Goal: Task Accomplishment & Management: Use online tool/utility

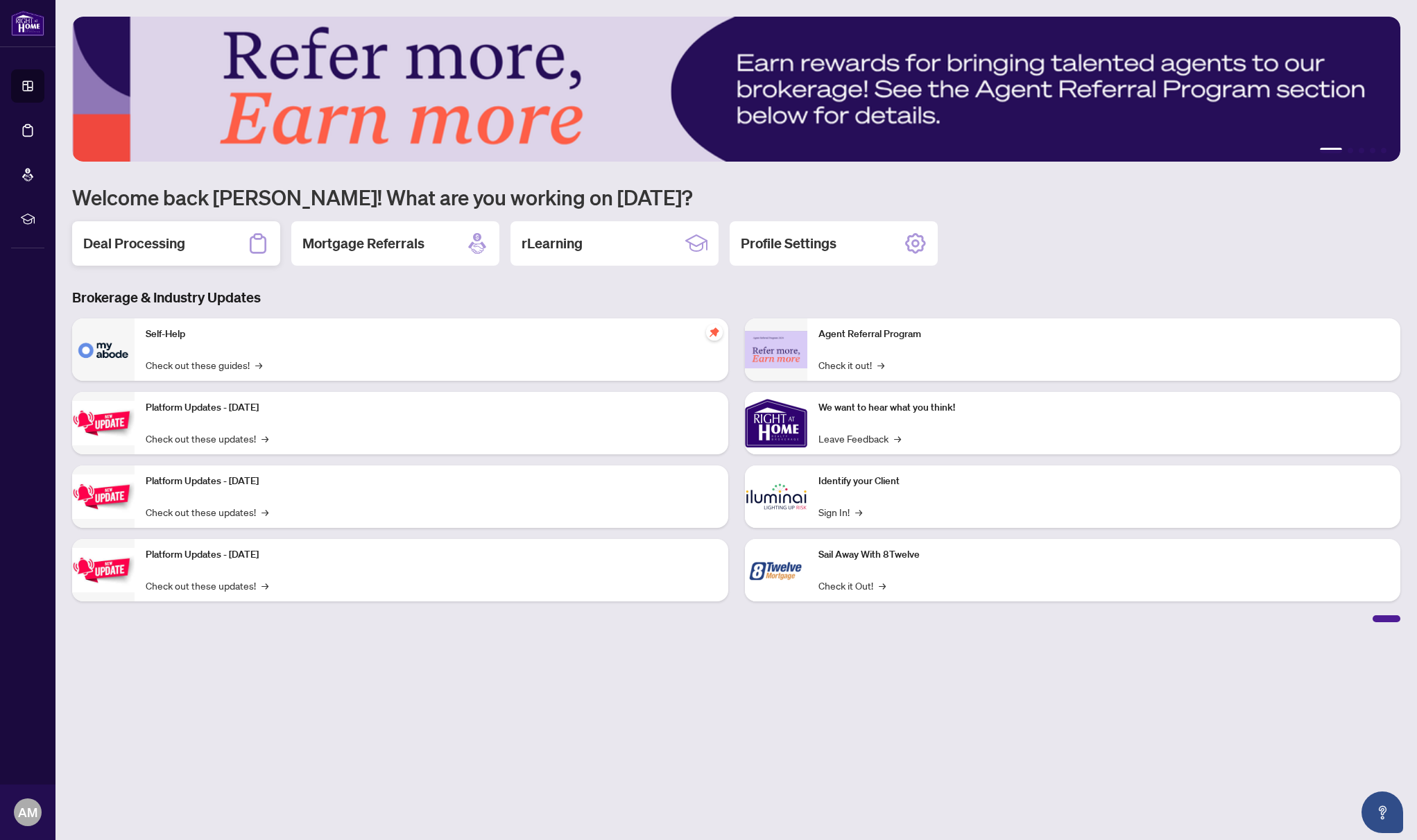
click at [146, 247] on h2 "Deal Processing" at bounding box center [134, 243] width 102 height 20
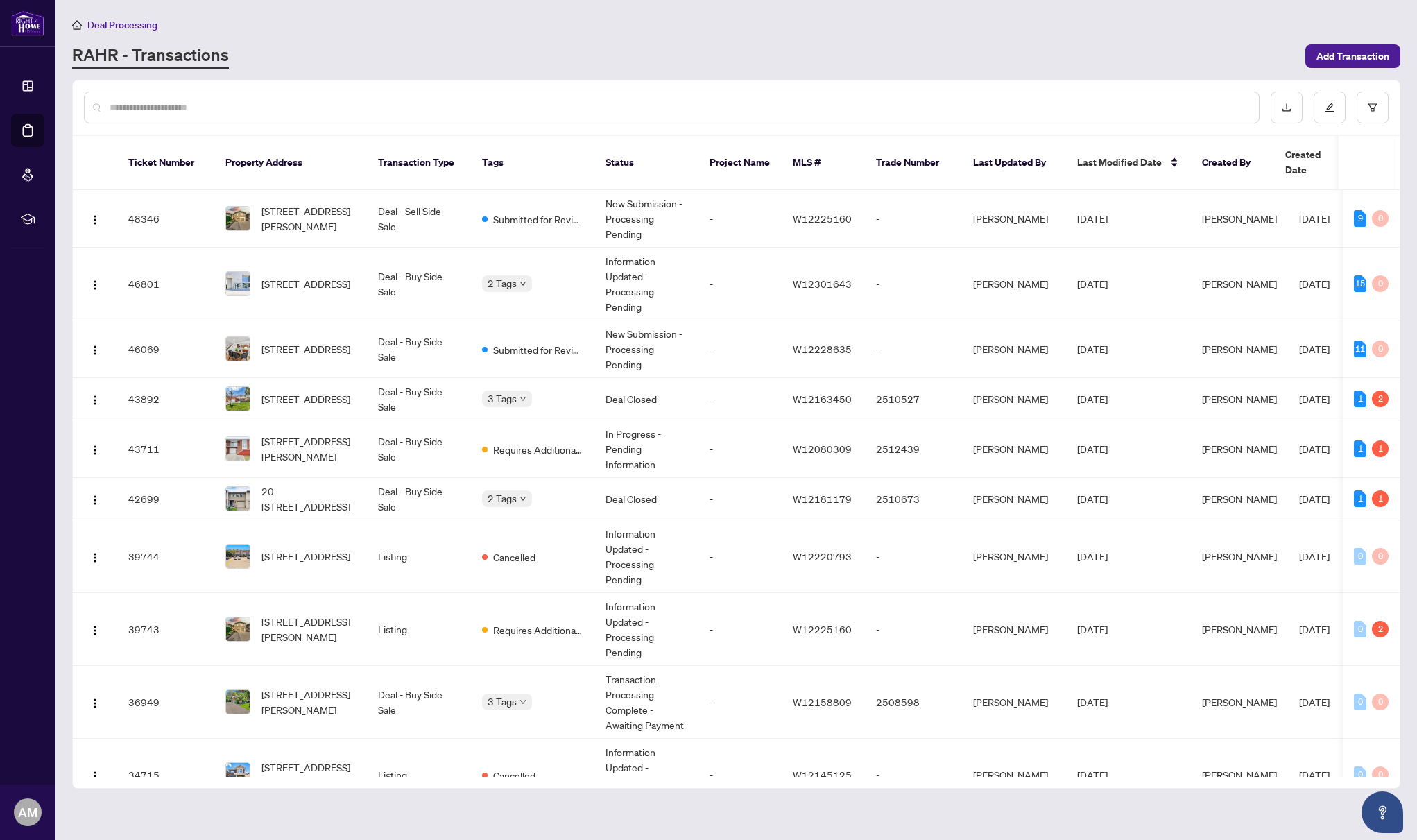
click at [144, 22] on span "Deal Processing" at bounding box center [123, 25] width 70 height 13
click at [171, 55] on link "RAHR - Transactions" at bounding box center [150, 56] width 157 height 25
click at [128, 25] on span "Deal Processing" at bounding box center [123, 25] width 70 height 13
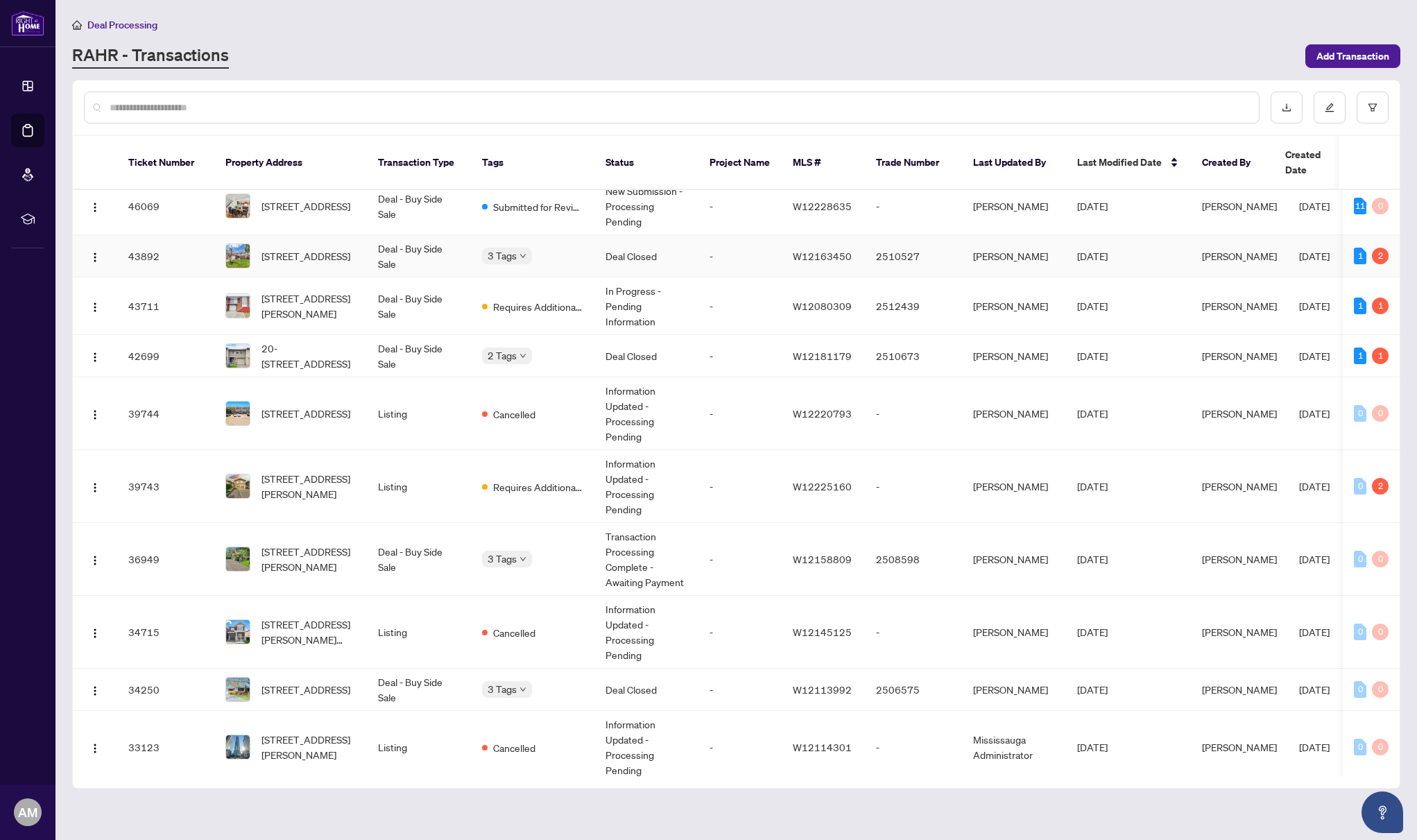
scroll to position [144, 0]
click at [285, 681] on span "[STREET_ADDRESS]" at bounding box center [305, 688] width 89 height 15
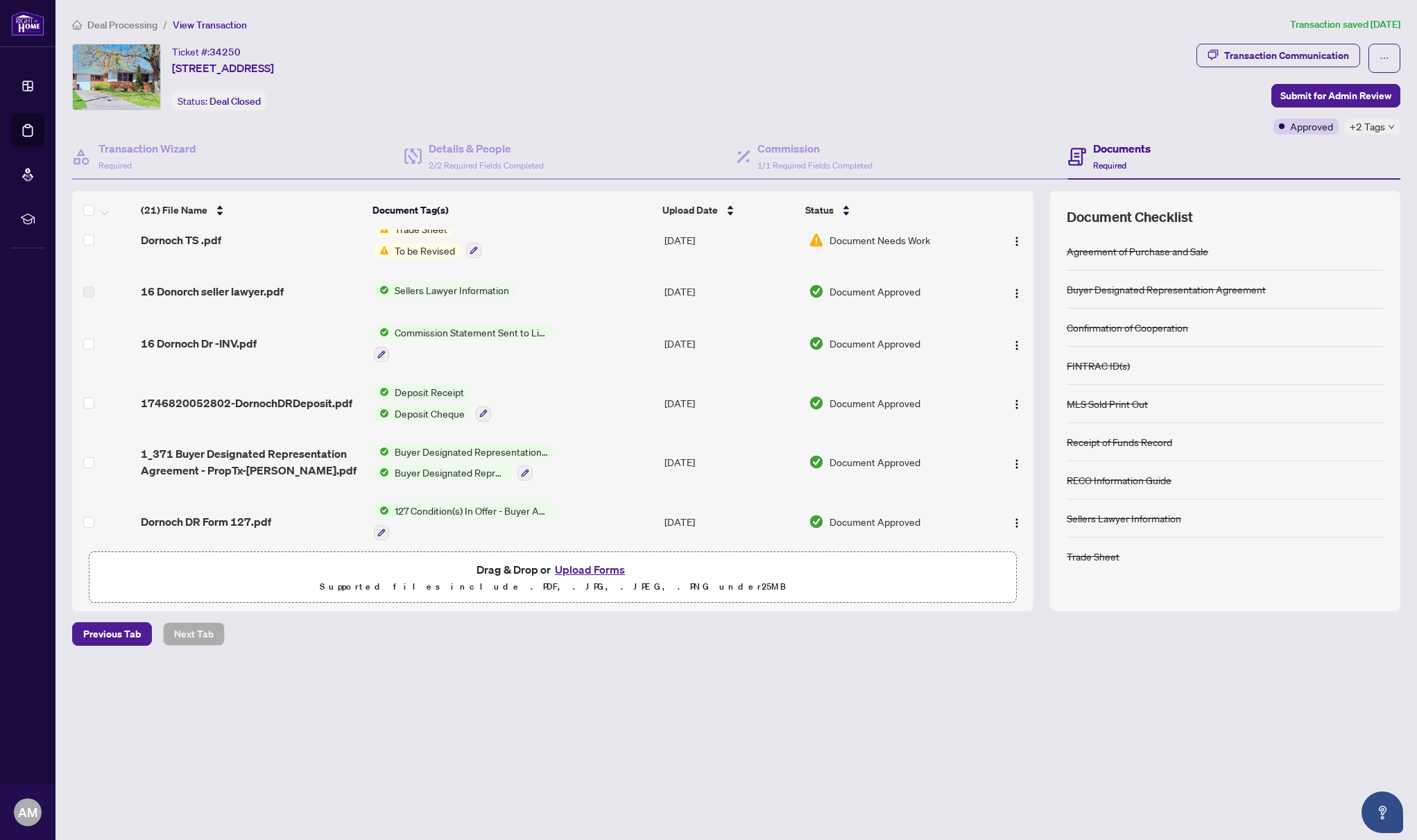
scroll to position [413, 0]
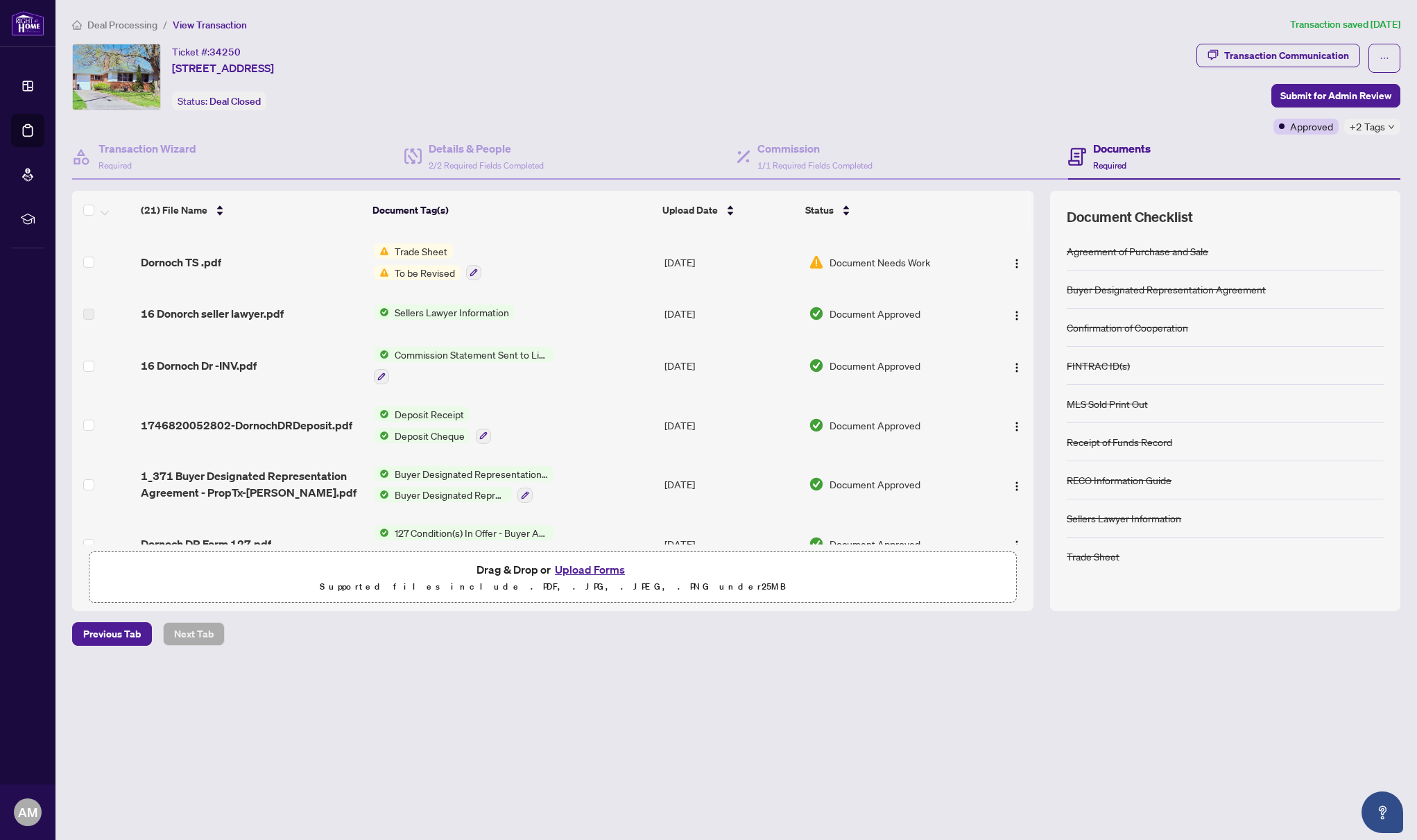
click at [420, 355] on span "Commission Statement Sent to Listing Brokerage" at bounding box center [471, 354] width 165 height 15
click at [412, 425] on span "Commission Statement Sent to Listing Brokerage" at bounding box center [470, 433] width 207 height 30
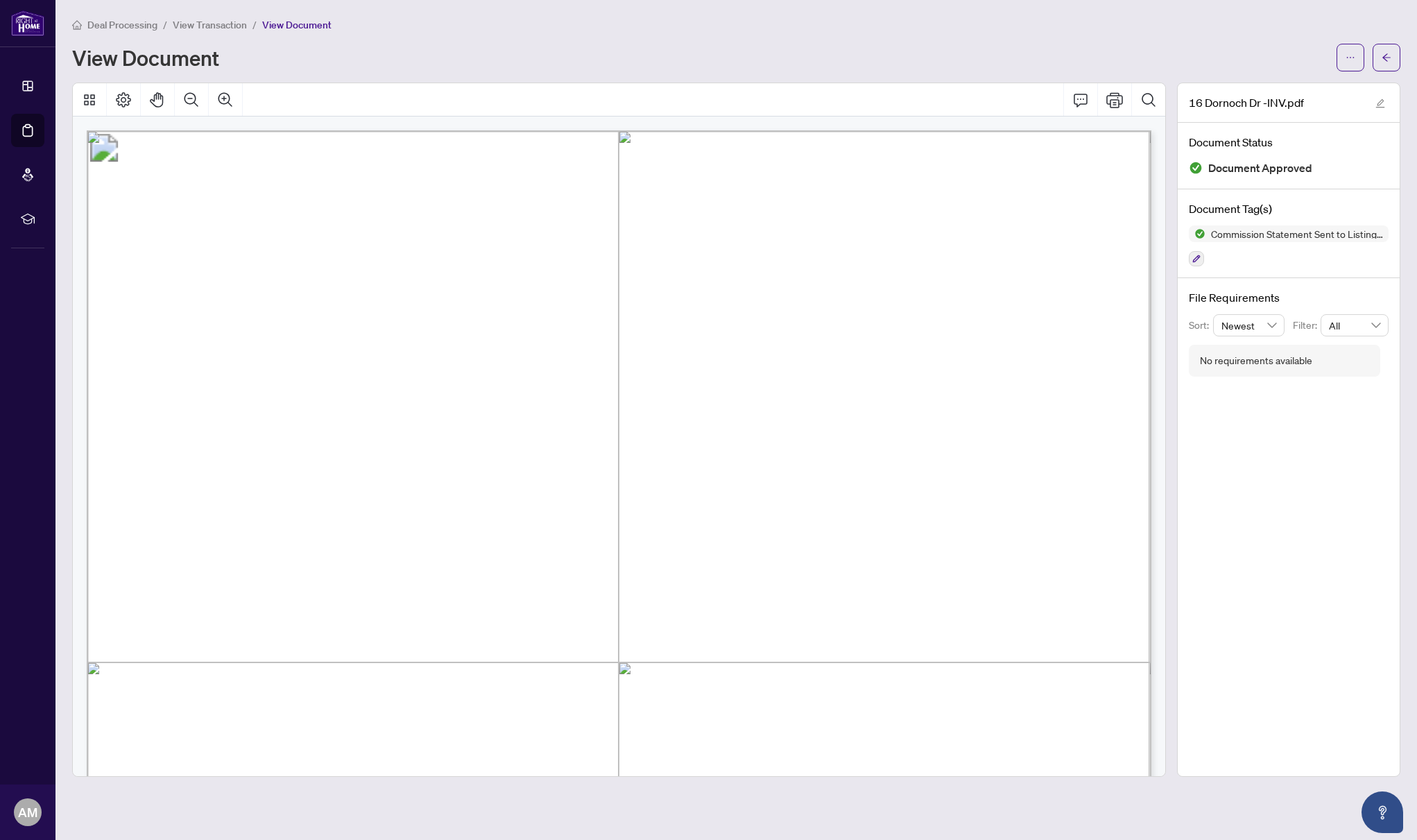
click at [138, 24] on span "Deal Processing" at bounding box center [123, 25] width 70 height 13
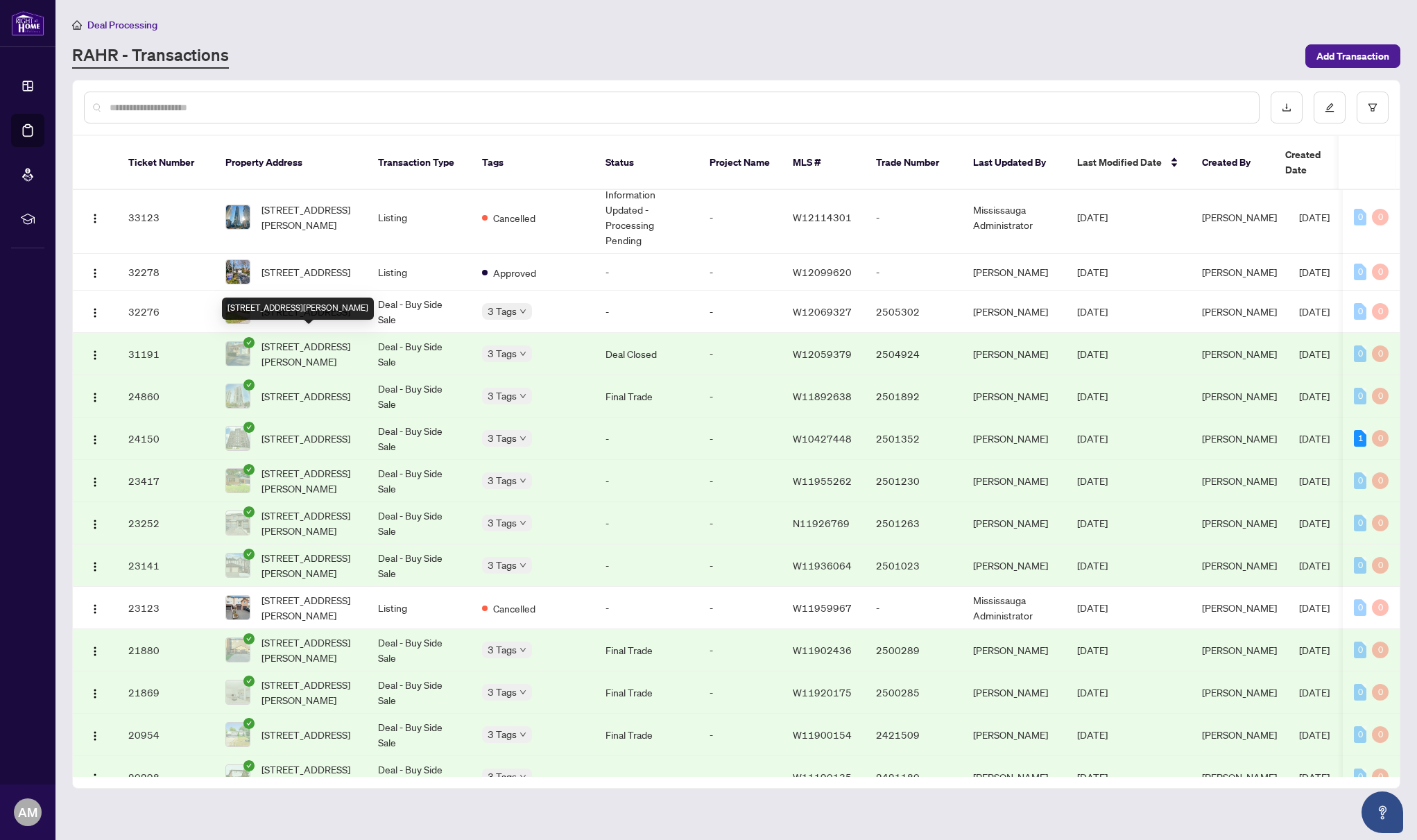
scroll to position [674, 0]
click at [327, 511] on span "[STREET_ADDRESS][PERSON_NAME]" at bounding box center [308, 522] width 94 height 30
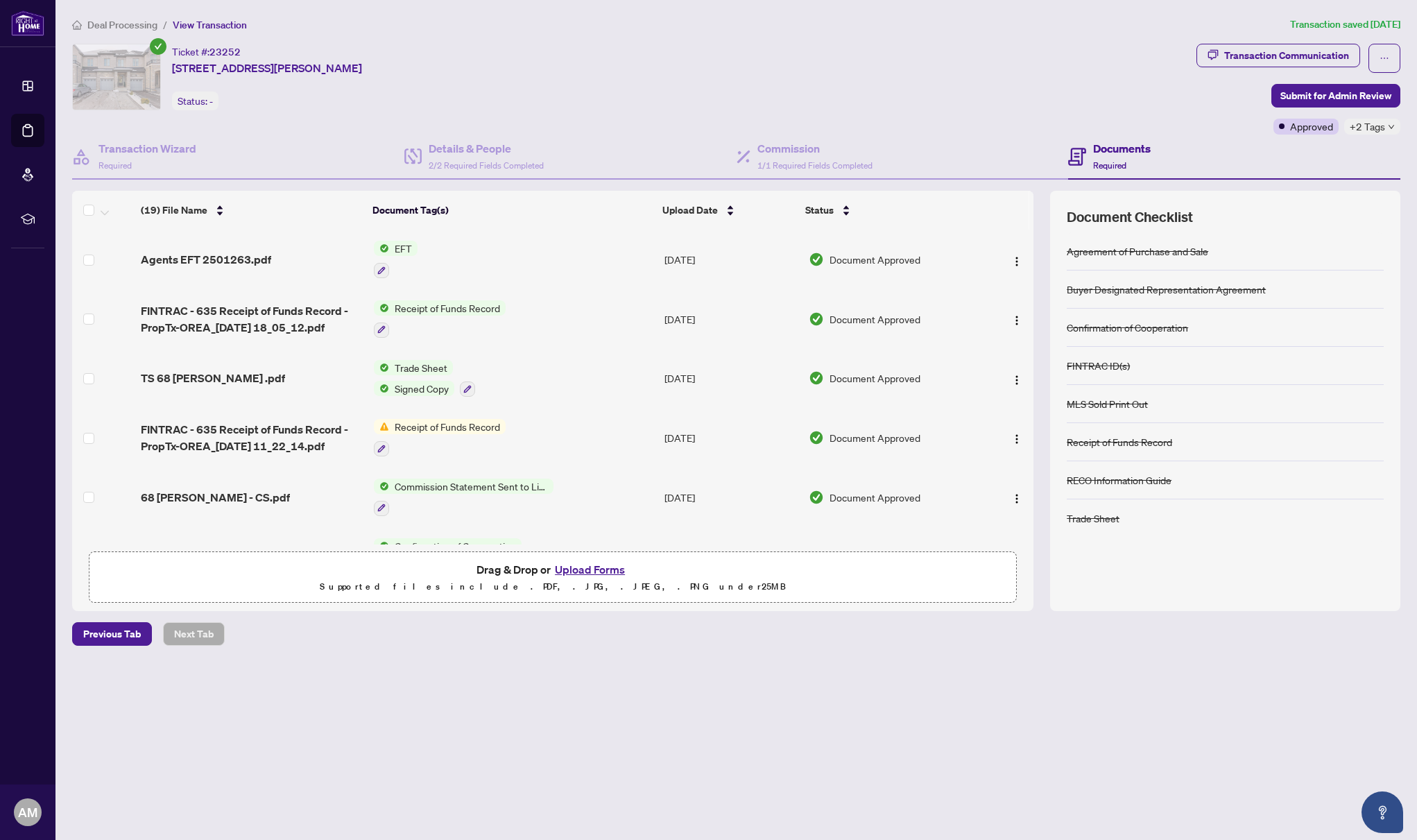
click at [396, 247] on span "EFT" at bounding box center [403, 248] width 29 height 15
click at [384, 317] on span "EFT" at bounding box center [395, 317] width 153 height 15
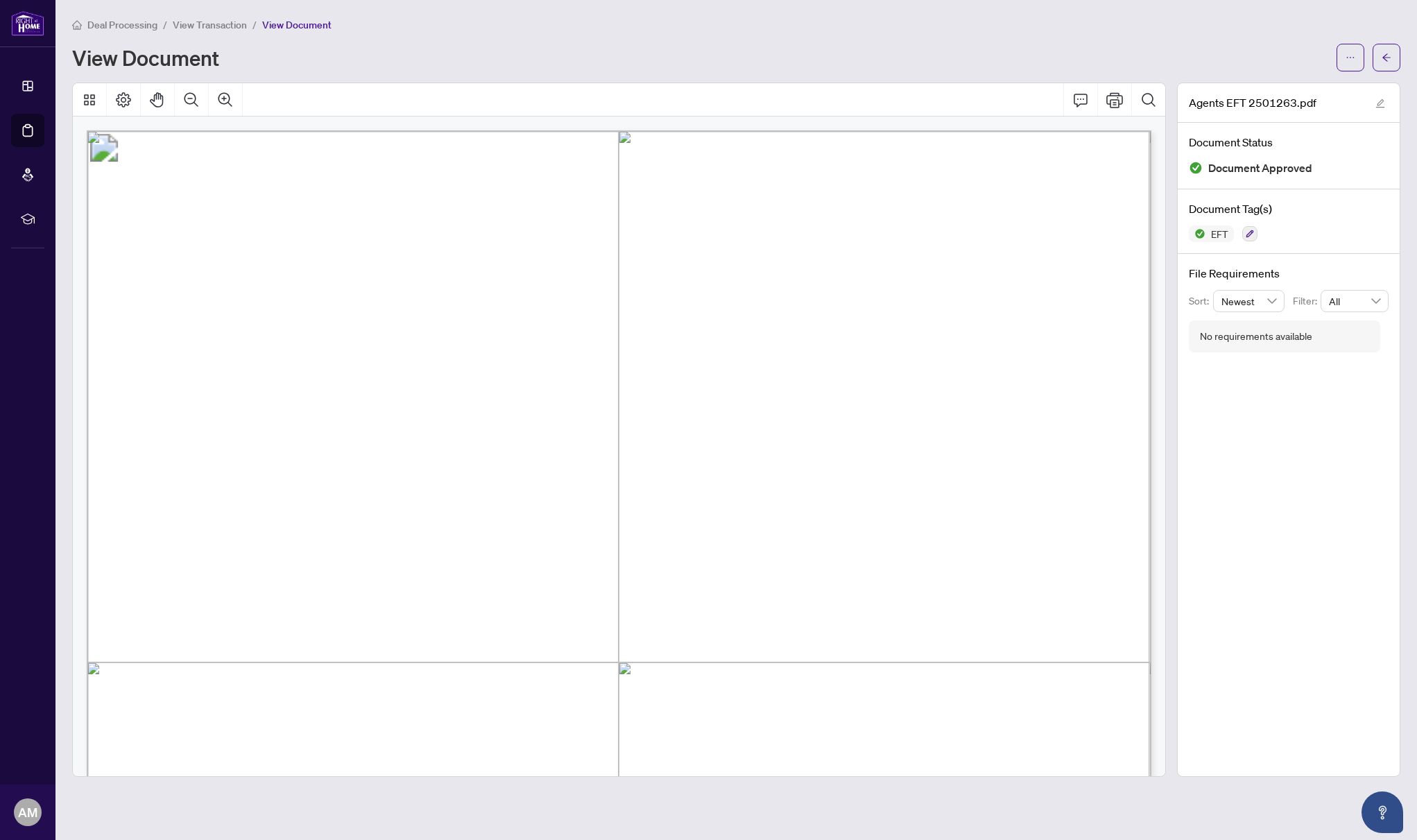
click at [135, 23] on span "Deal Processing" at bounding box center [123, 25] width 70 height 13
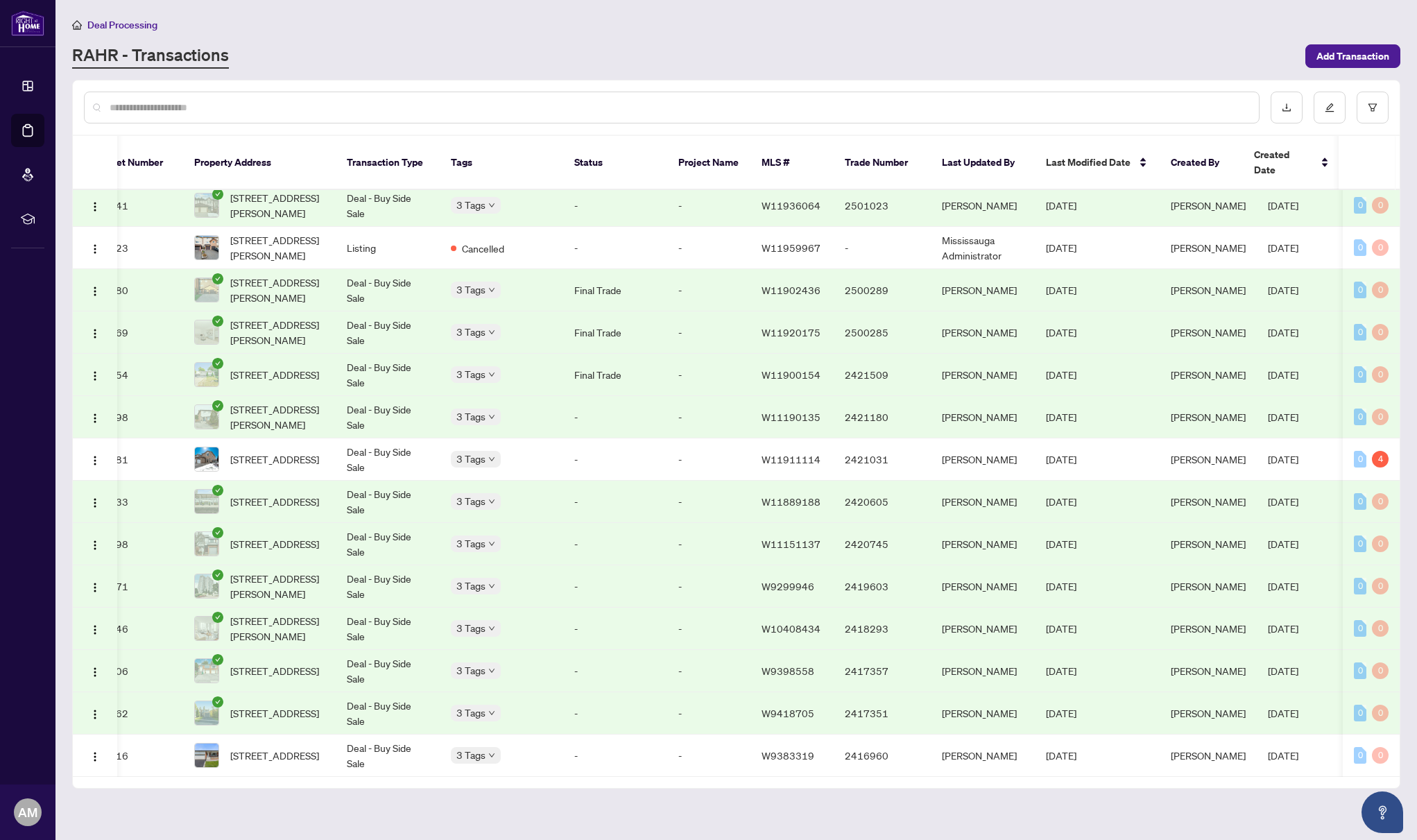
click at [143, 28] on span "Deal Processing" at bounding box center [123, 25] width 70 height 13
click at [147, 20] on span "Deal Processing" at bounding box center [123, 25] width 70 height 13
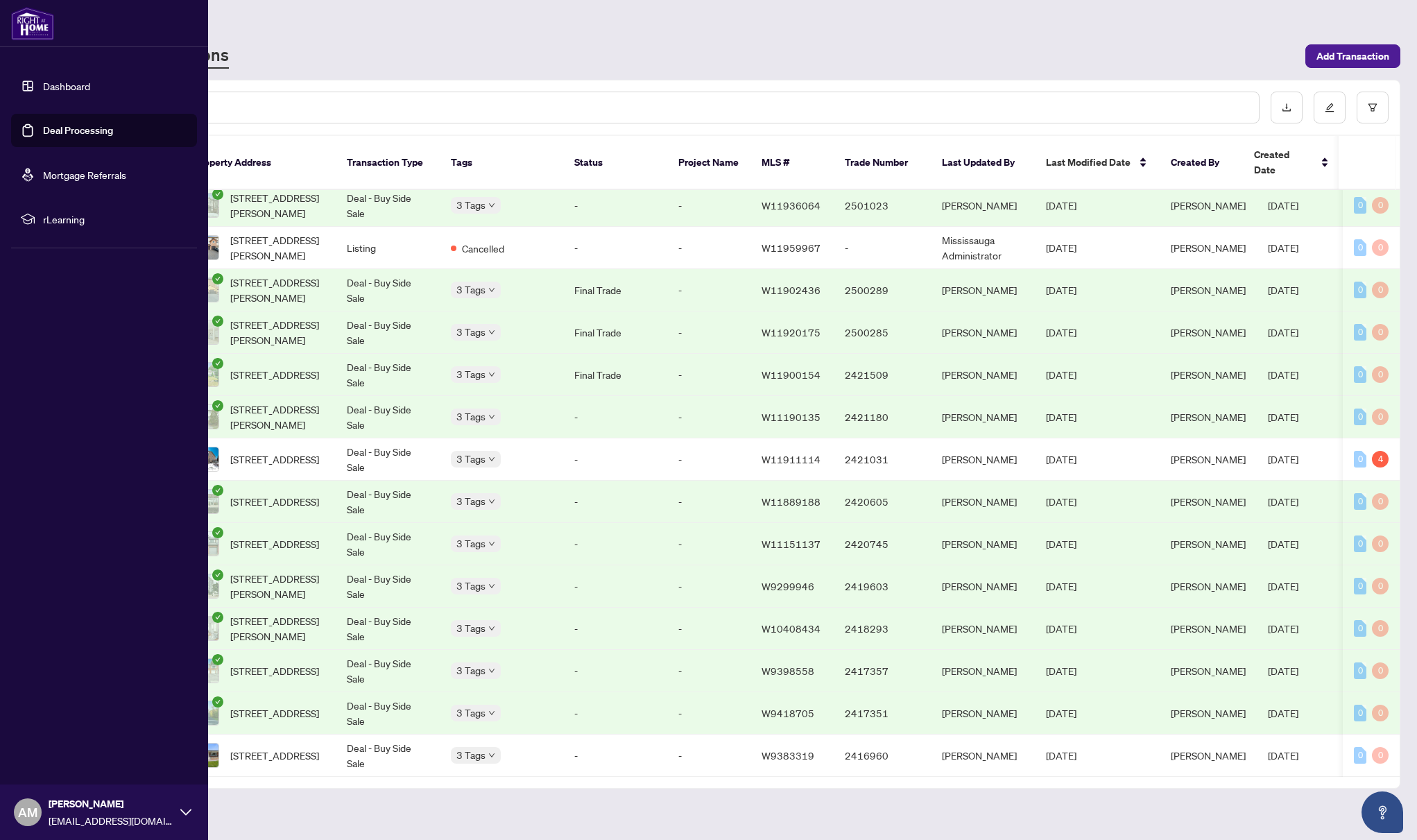
click at [68, 87] on link "Dashboard" at bounding box center [66, 86] width 47 height 13
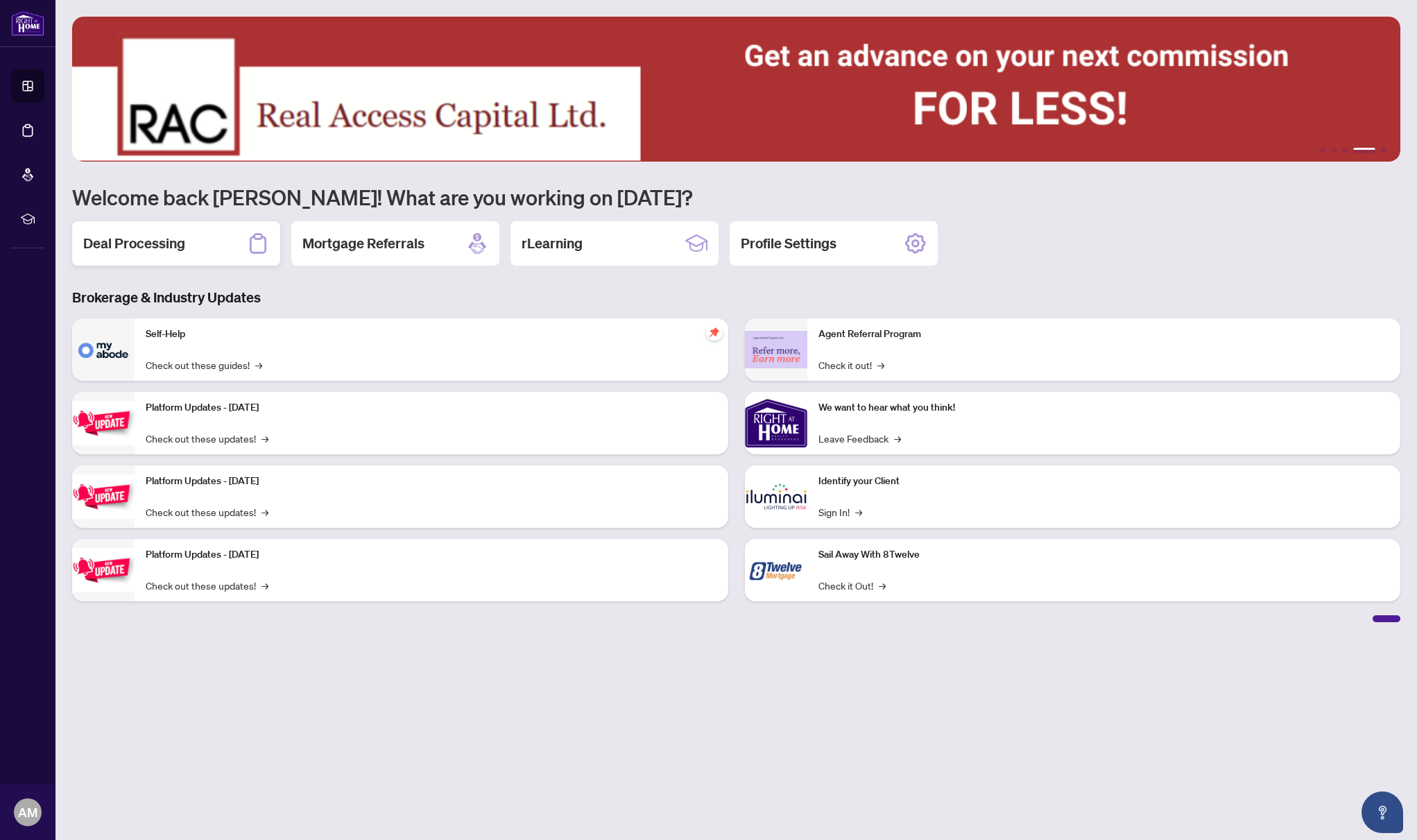
click at [138, 245] on h2 "Deal Processing" at bounding box center [134, 243] width 102 height 20
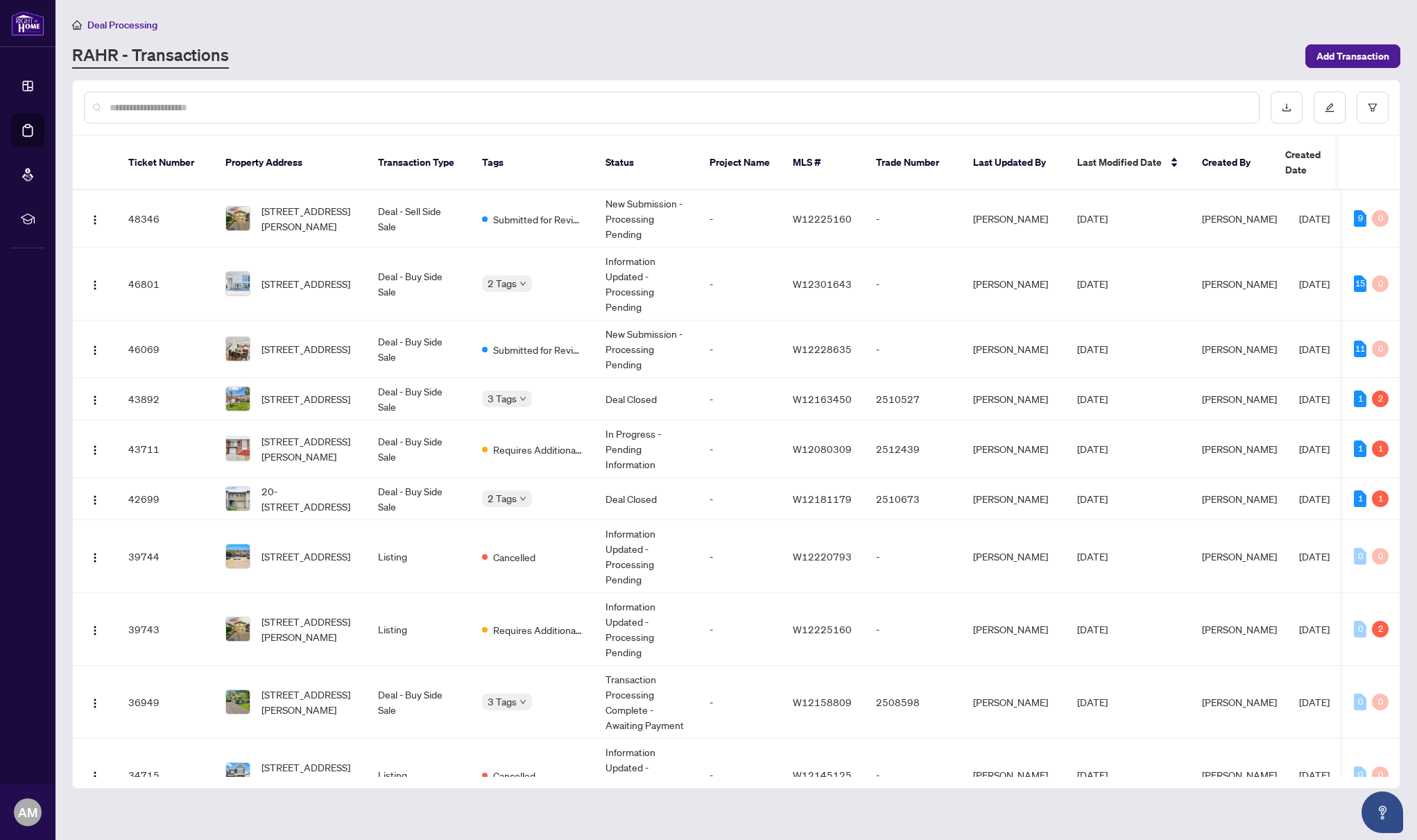
click at [252, 104] on input "text" at bounding box center [679, 107] width 1139 height 15
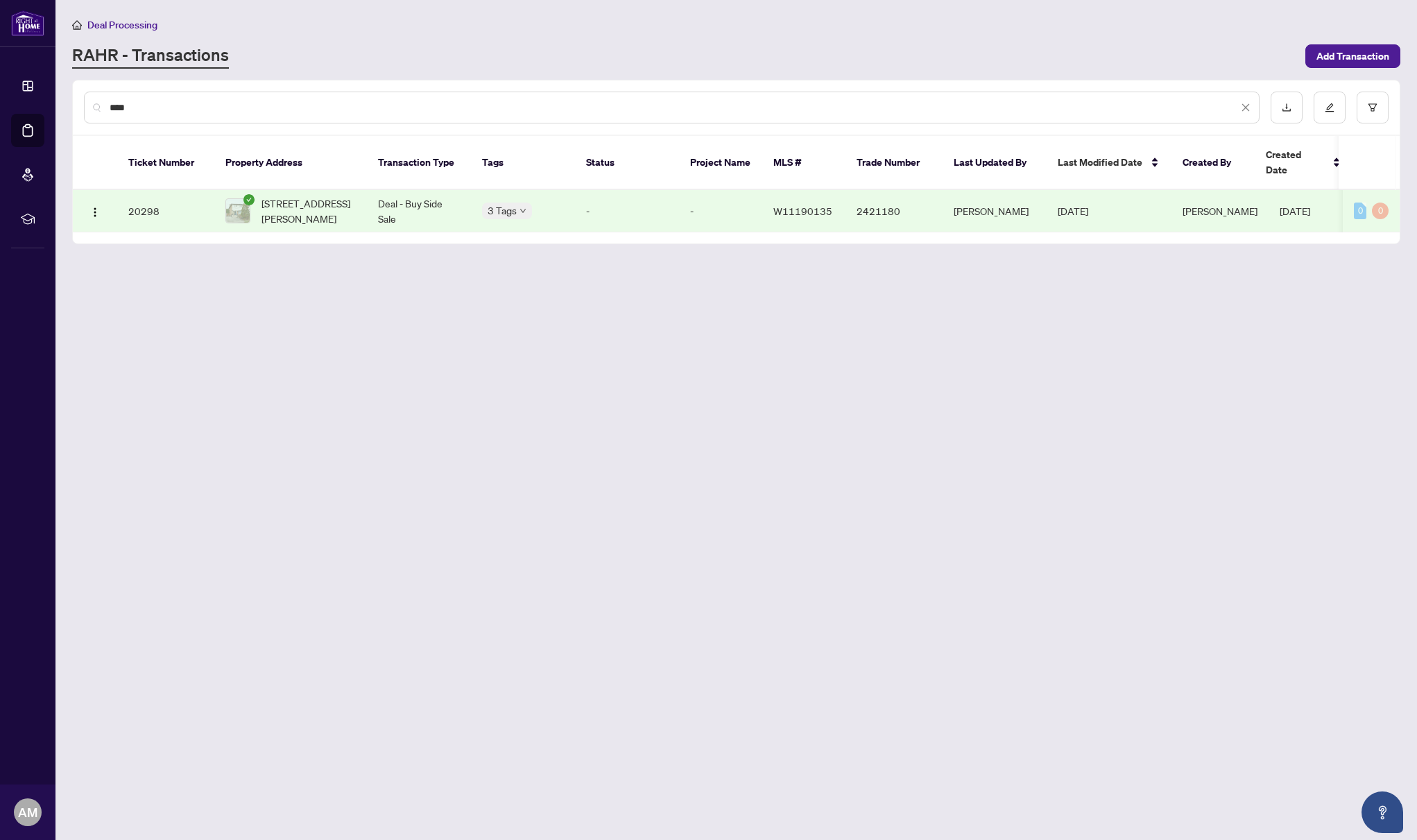
type input "****"
click at [277, 200] on span "[STREET_ADDRESS][PERSON_NAME]" at bounding box center [308, 211] width 94 height 30
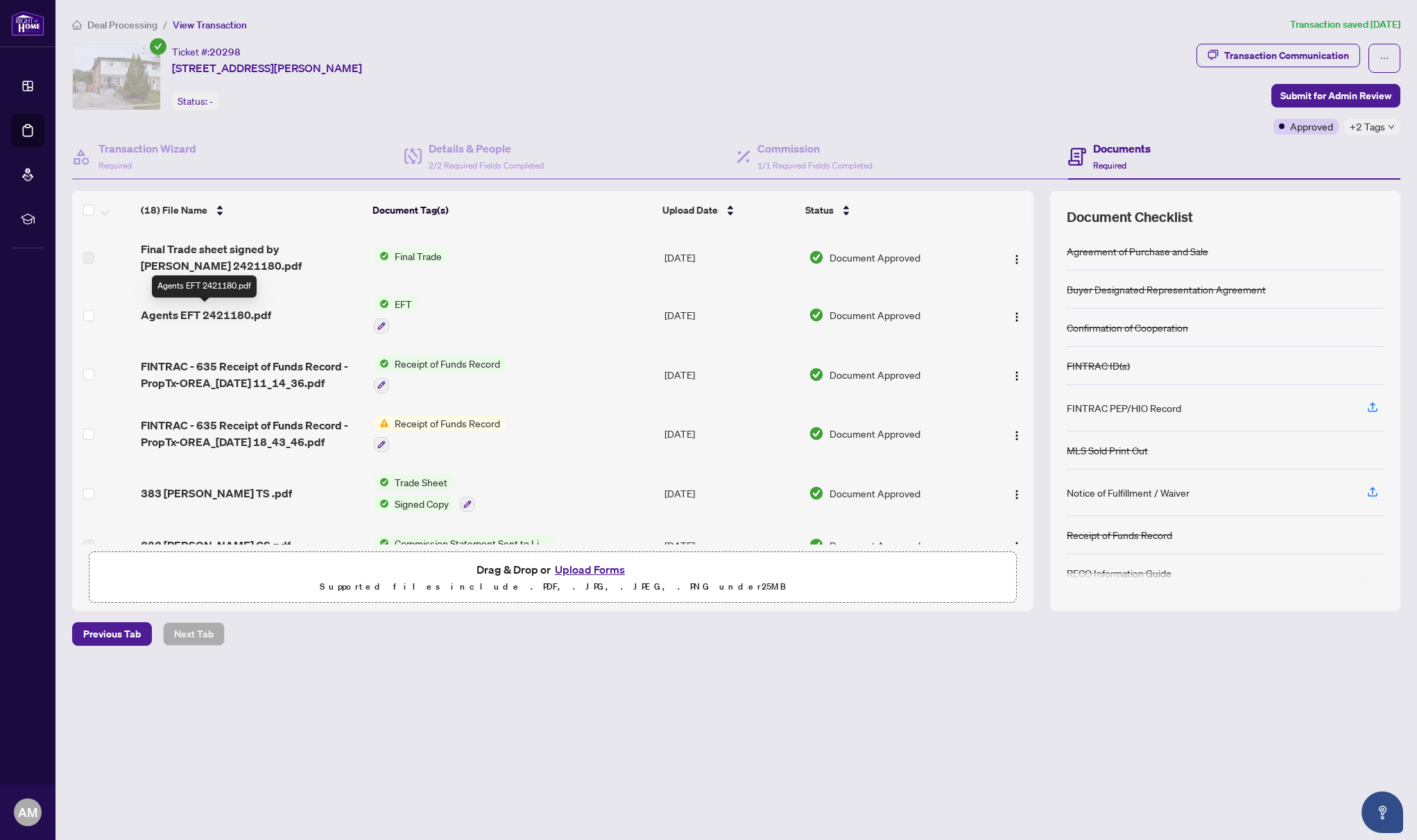
click at [246, 312] on span "Agents EFT 2421180.pdf" at bounding box center [206, 315] width 131 height 17
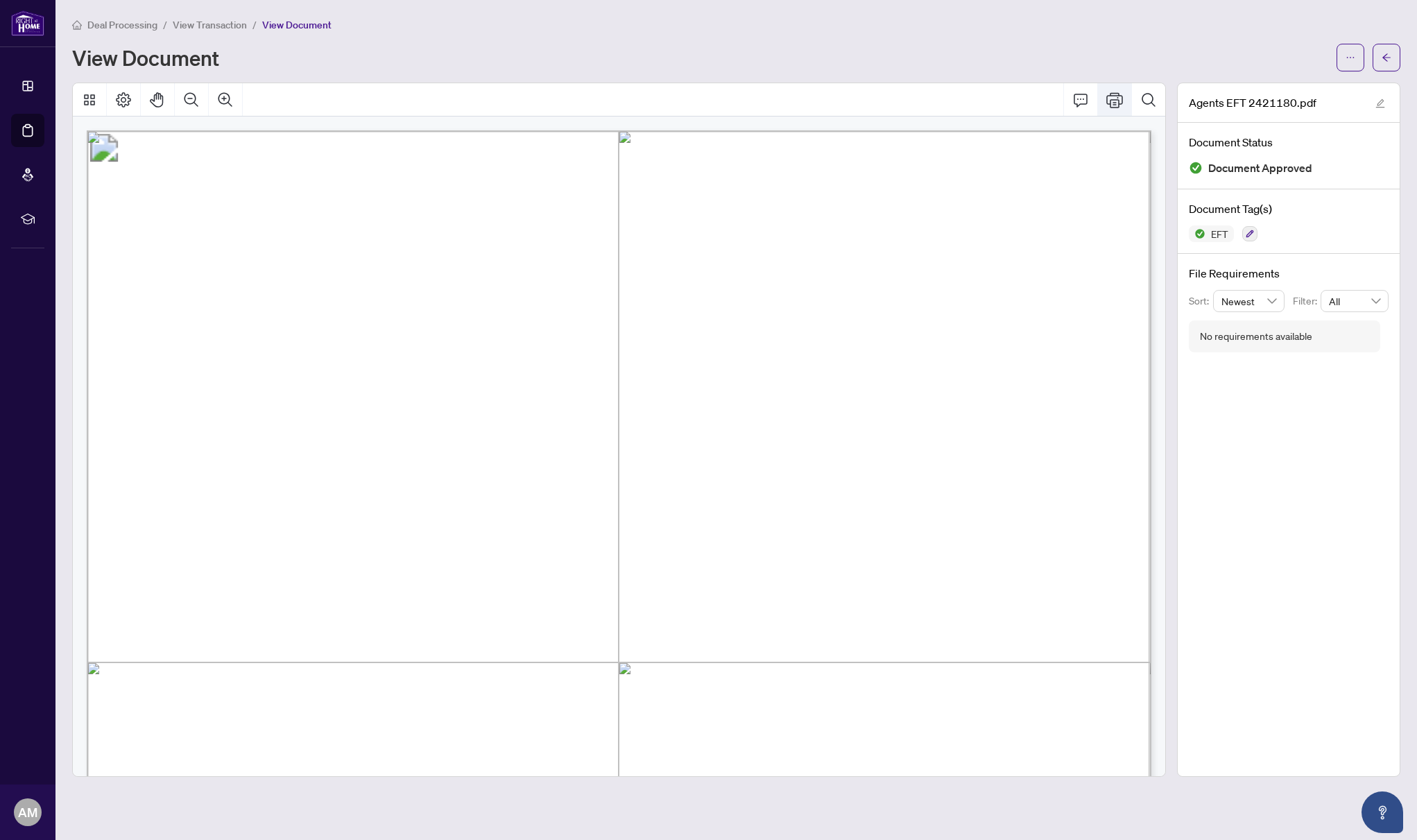
click at [1114, 96] on icon "Print" at bounding box center [1115, 99] width 17 height 17
